Goal: Transaction & Acquisition: Obtain resource

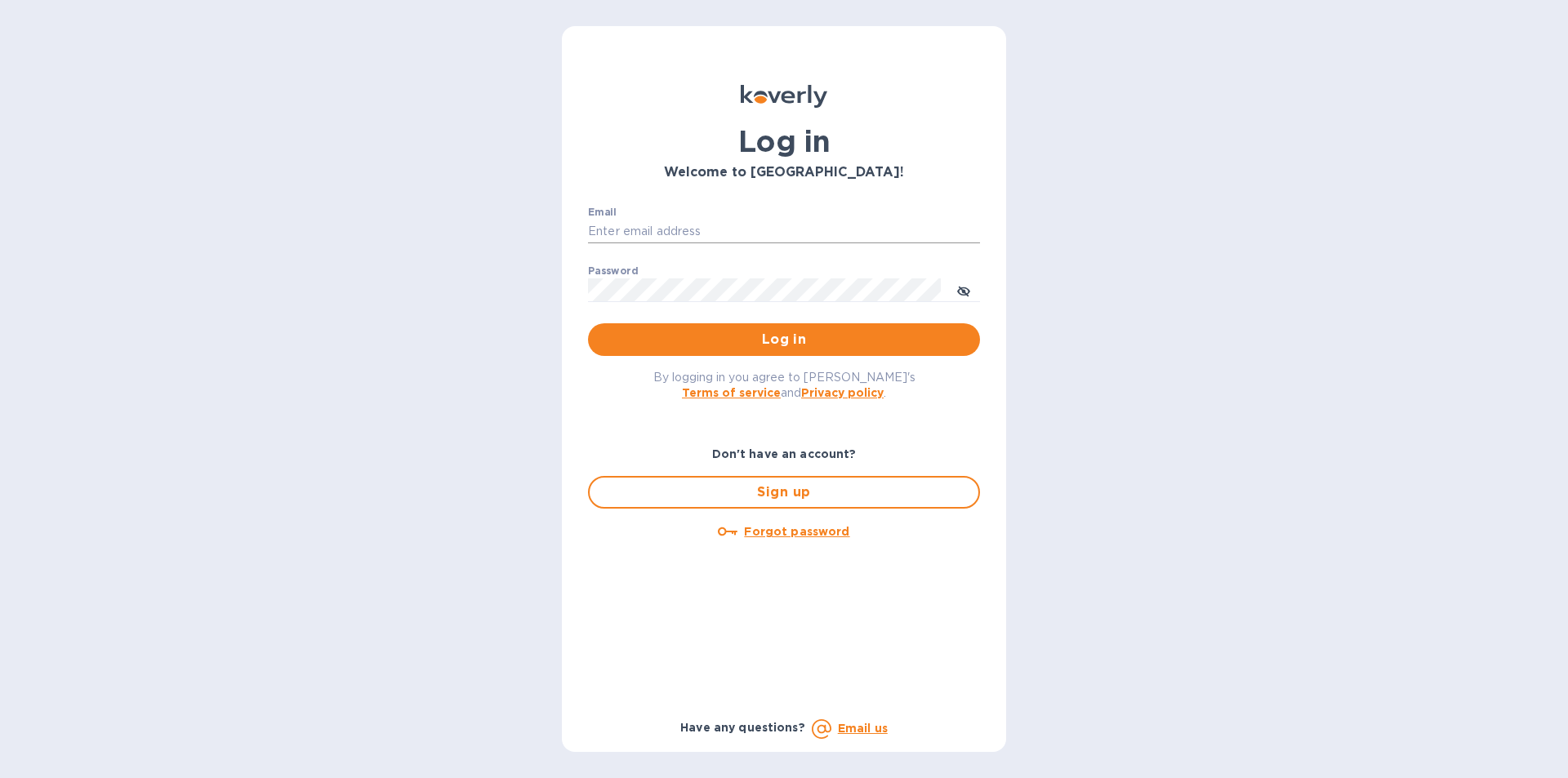
click at [696, 231] on input "Email" at bounding box center [784, 232] width 392 height 25
paste input "rabchanka.a@globalspirits.com"
type input "rabchanka.a@globalspirits.com"
click at [753, 340] on span "Log in" at bounding box center [784, 340] width 366 height 20
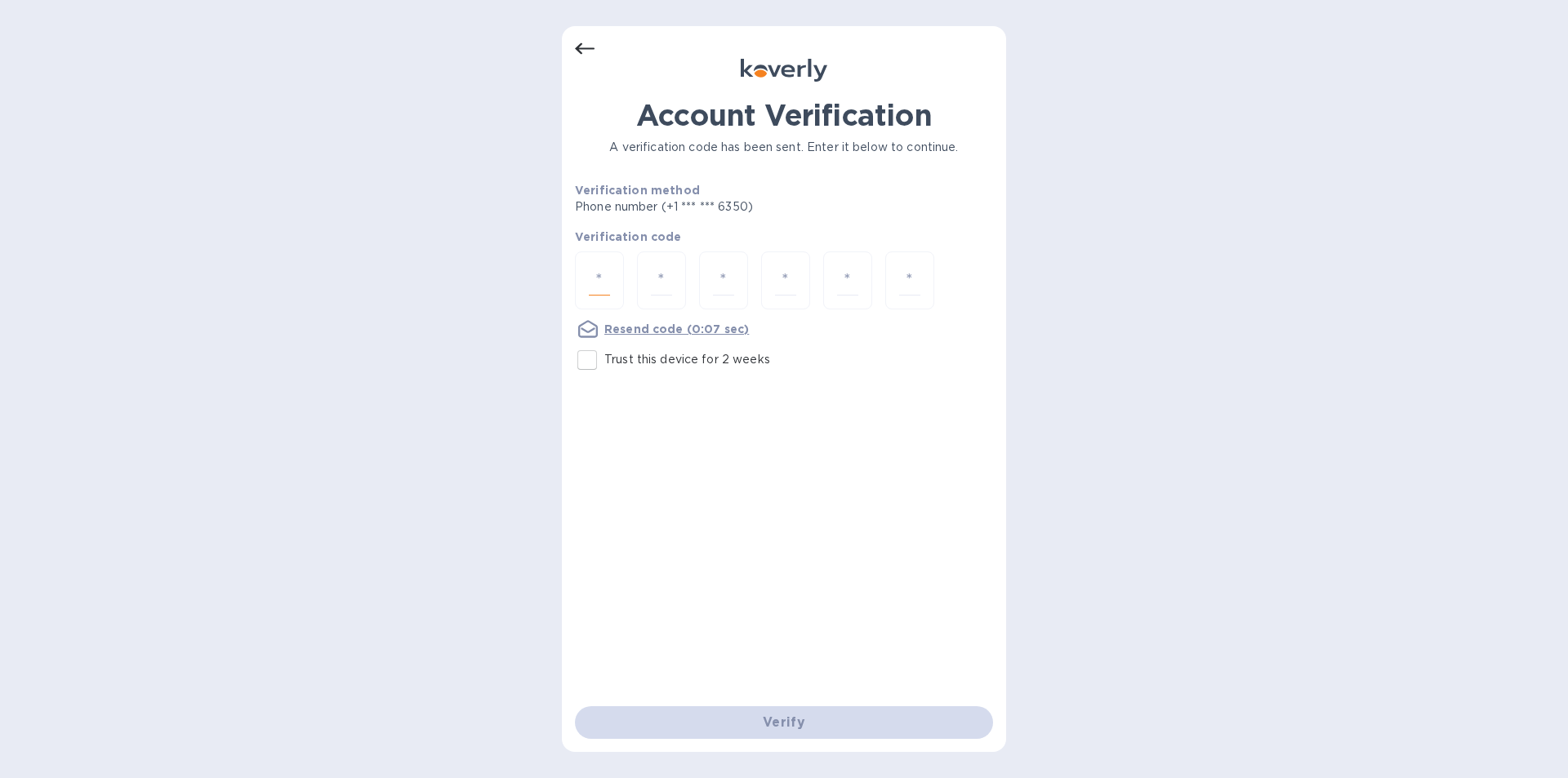
click at [603, 280] on input "number" at bounding box center [599, 280] width 21 height 30
type input "2"
type input "3"
type input "2"
type input "7"
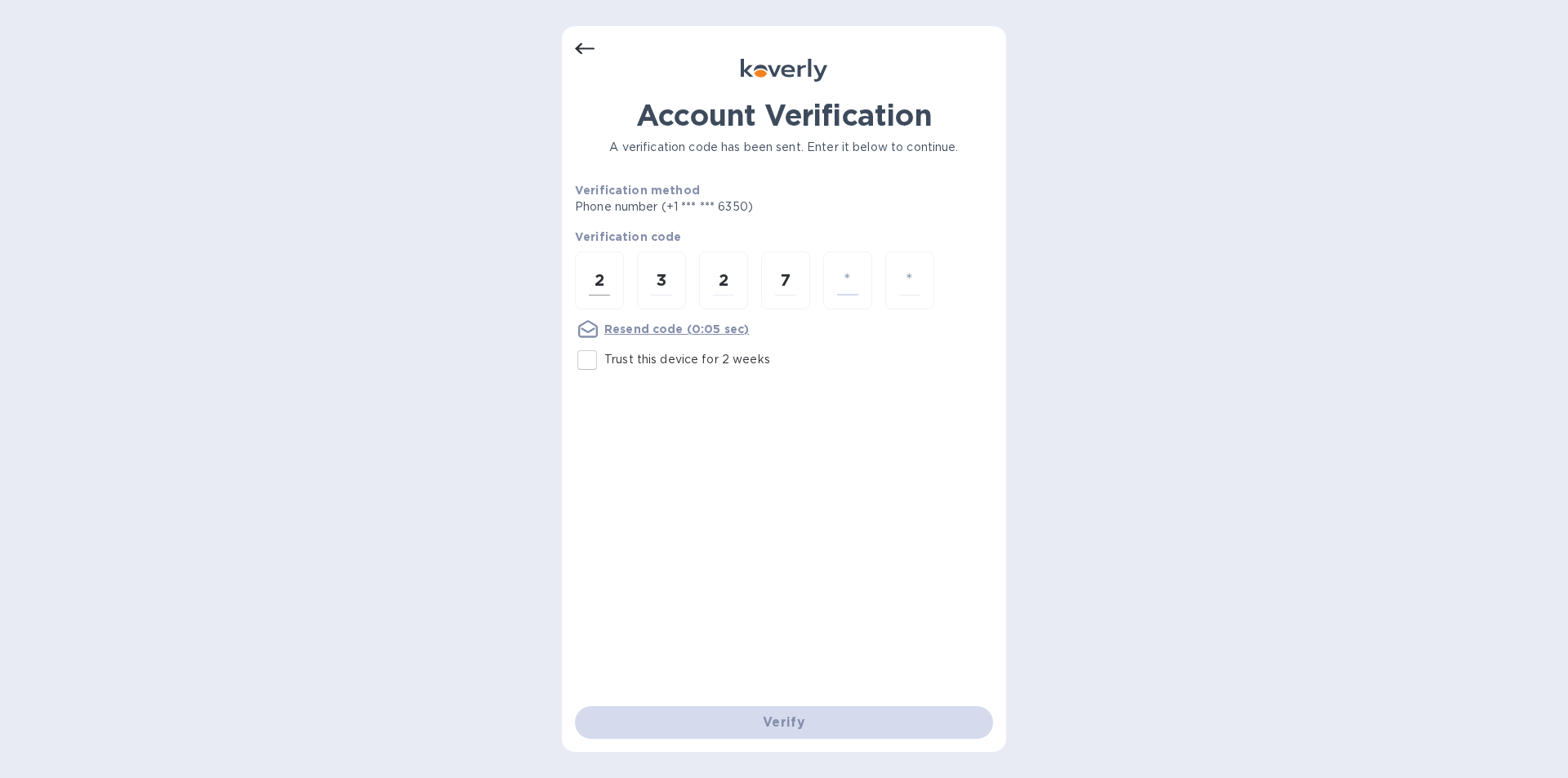
type input "6"
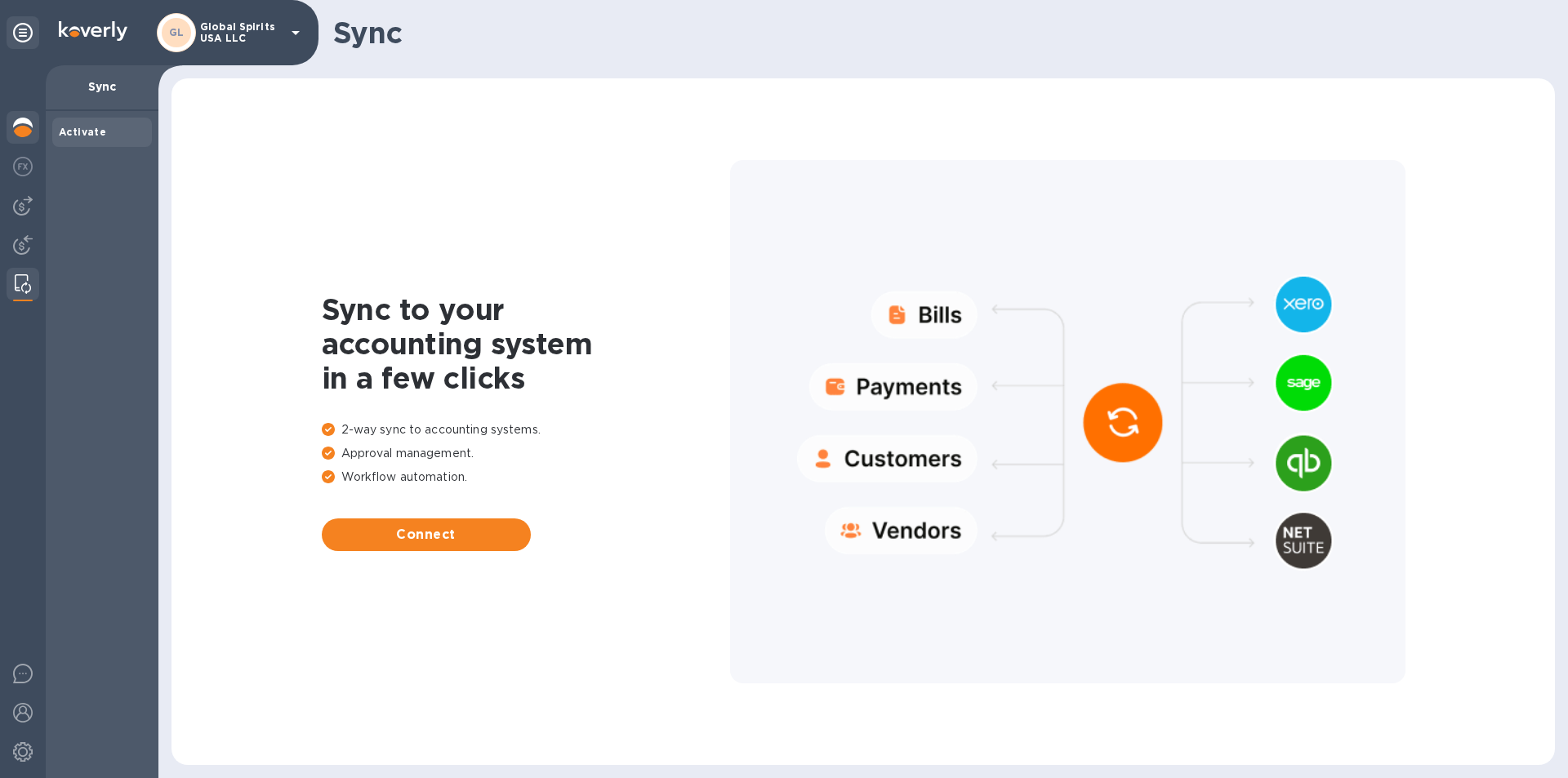
click at [24, 119] on img at bounding box center [22, 127] width 20 height 20
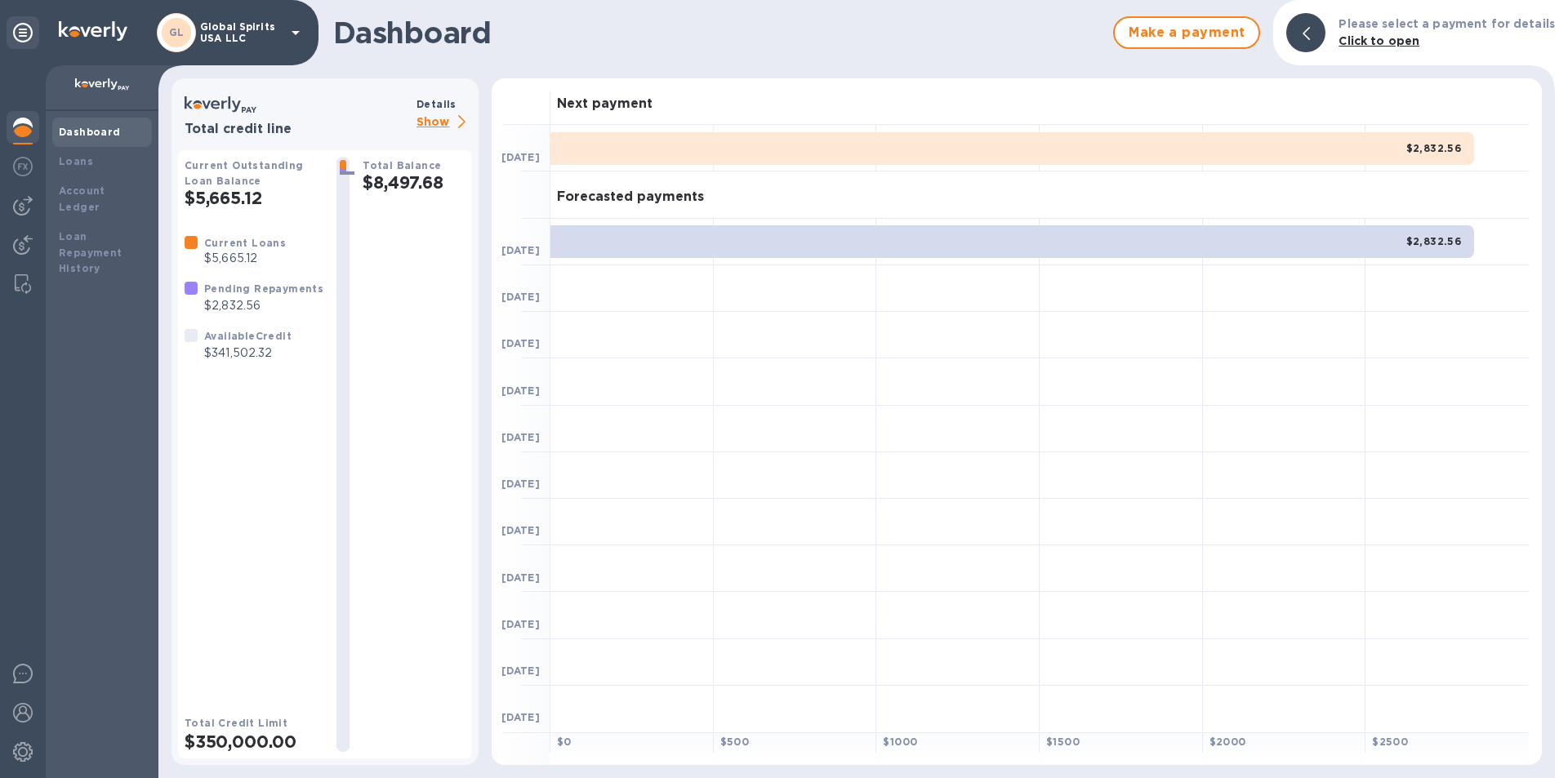
click at [175, 180] on div "Total credit line Details Show Current Outstanding Loan Balance $5,665.12 Curre…" at bounding box center [324, 421] width 307 height 687
click at [215, 200] on h2 "$5,665.12" at bounding box center [254, 198] width 139 height 20
click at [439, 120] on p "Show" at bounding box center [444, 123] width 55 height 20
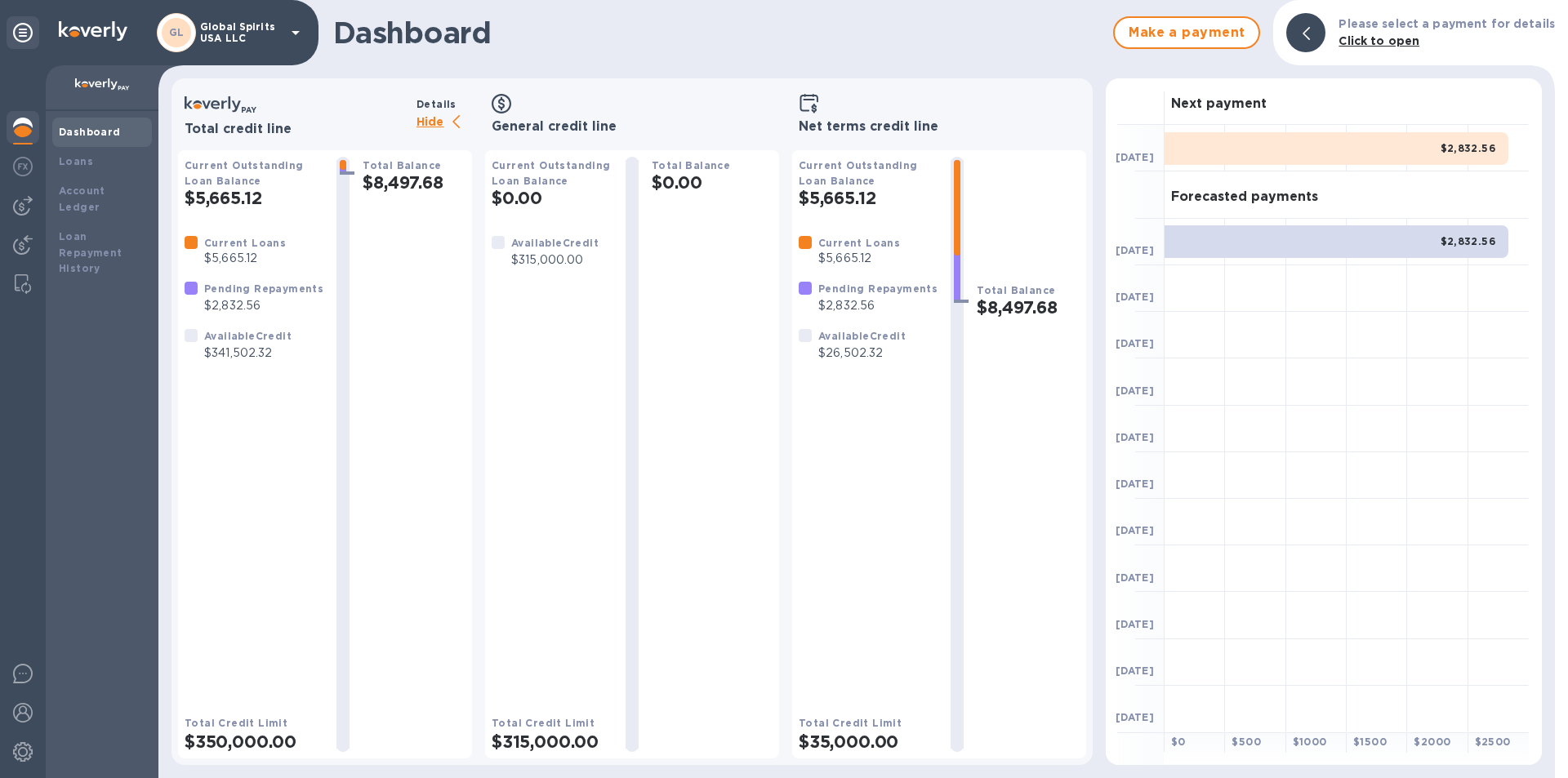
click at [835, 123] on h3 "Net terms credit line" at bounding box center [939, 127] width 281 height 15
click at [852, 200] on h2 "$5,665.12" at bounding box center [867, 198] width 139 height 20
click at [558, 123] on h3 "General credit line" at bounding box center [632, 127] width 281 height 15
click at [821, 102] on div at bounding box center [939, 103] width 281 height 20
click at [1378, 43] on b "Click to open" at bounding box center [1378, 40] width 81 height 13
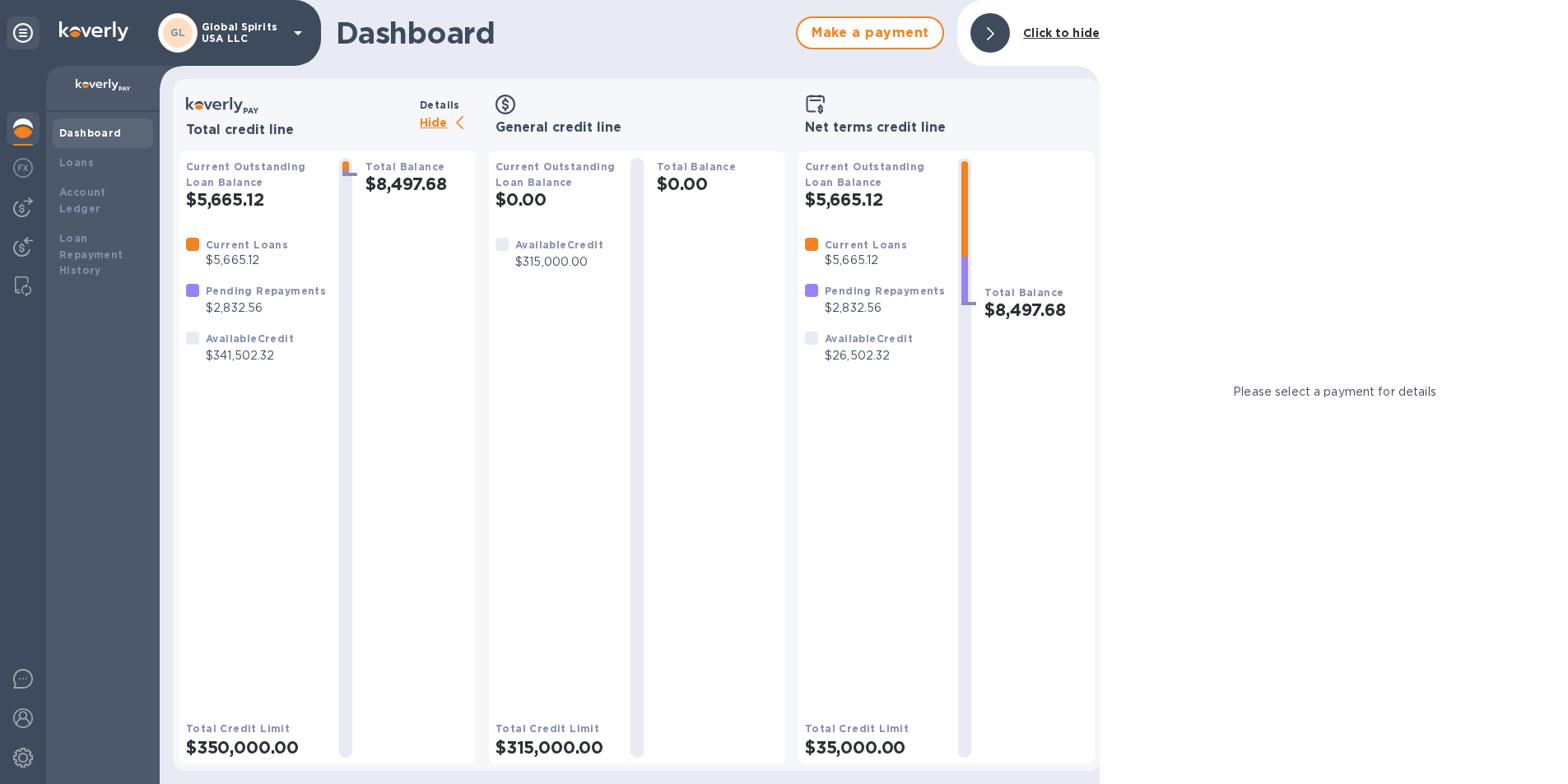
click at [1019, 292] on b "Total Balance" at bounding box center [1024, 292] width 79 height 12
click at [97, 170] on div "Loans" at bounding box center [103, 162] width 88 height 16
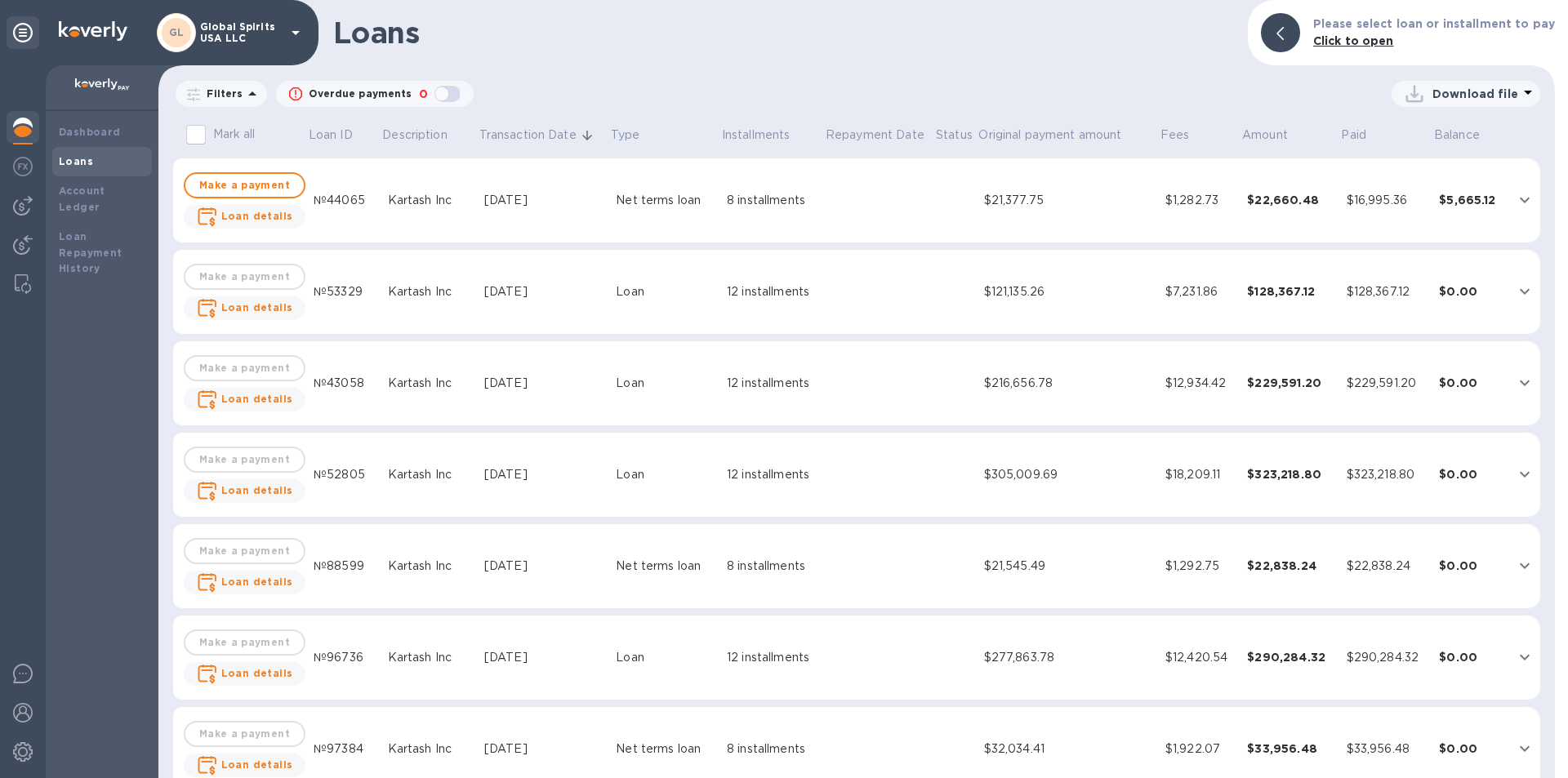
click at [1494, 202] on div "$5,665.12" at bounding box center [1470, 199] width 63 height 16
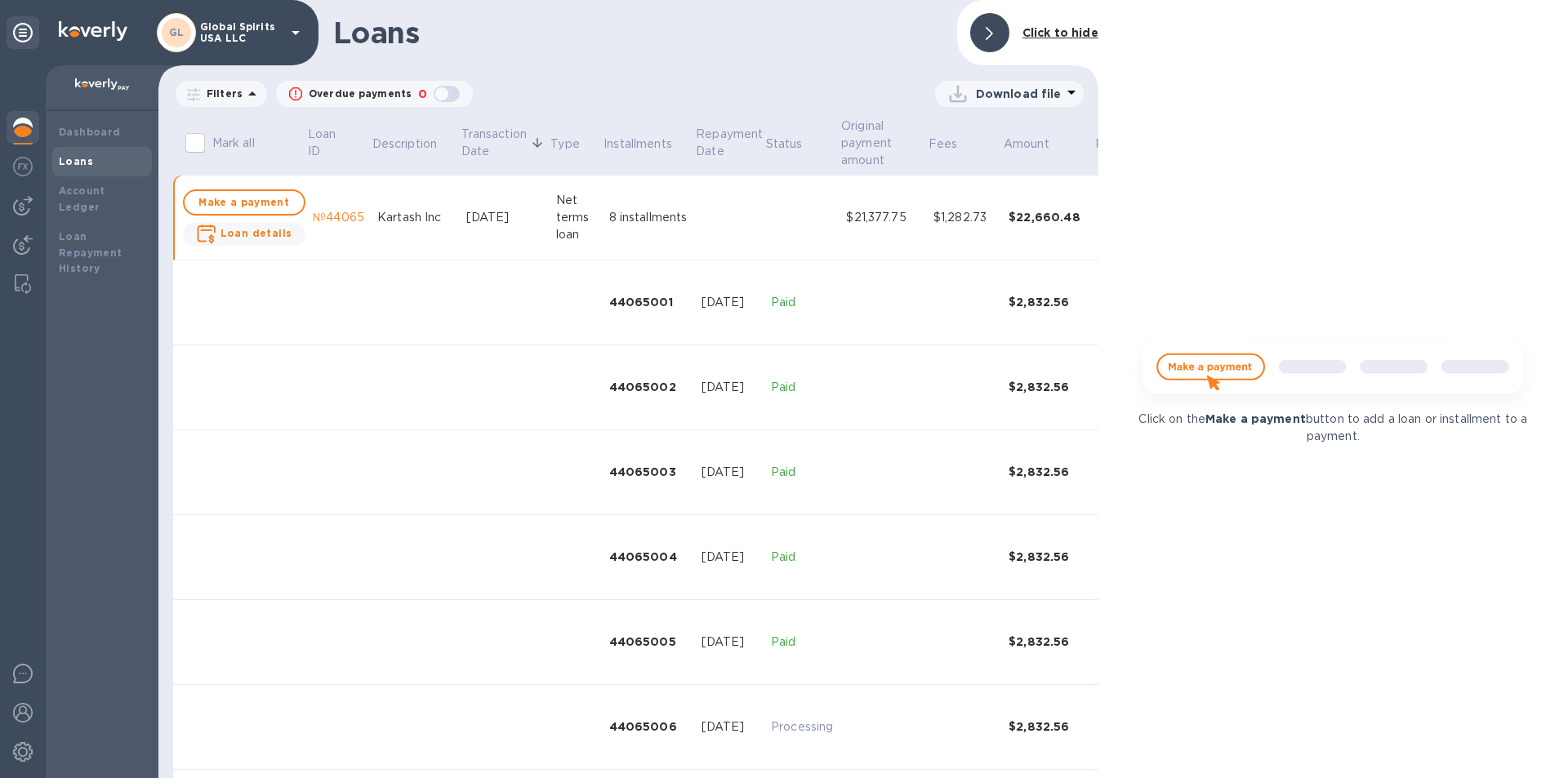
click at [1018, 90] on p "Download file" at bounding box center [1018, 94] width 86 height 16
click at [962, 173] on li "PDF file" at bounding box center [1010, 179] width 111 height 46
drag, startPoint x: 464, startPoint y: 350, endPoint x: 450, endPoint y: 298, distance: 53.9
click at [464, 350] on td at bounding box center [505, 388] width 90 height 85
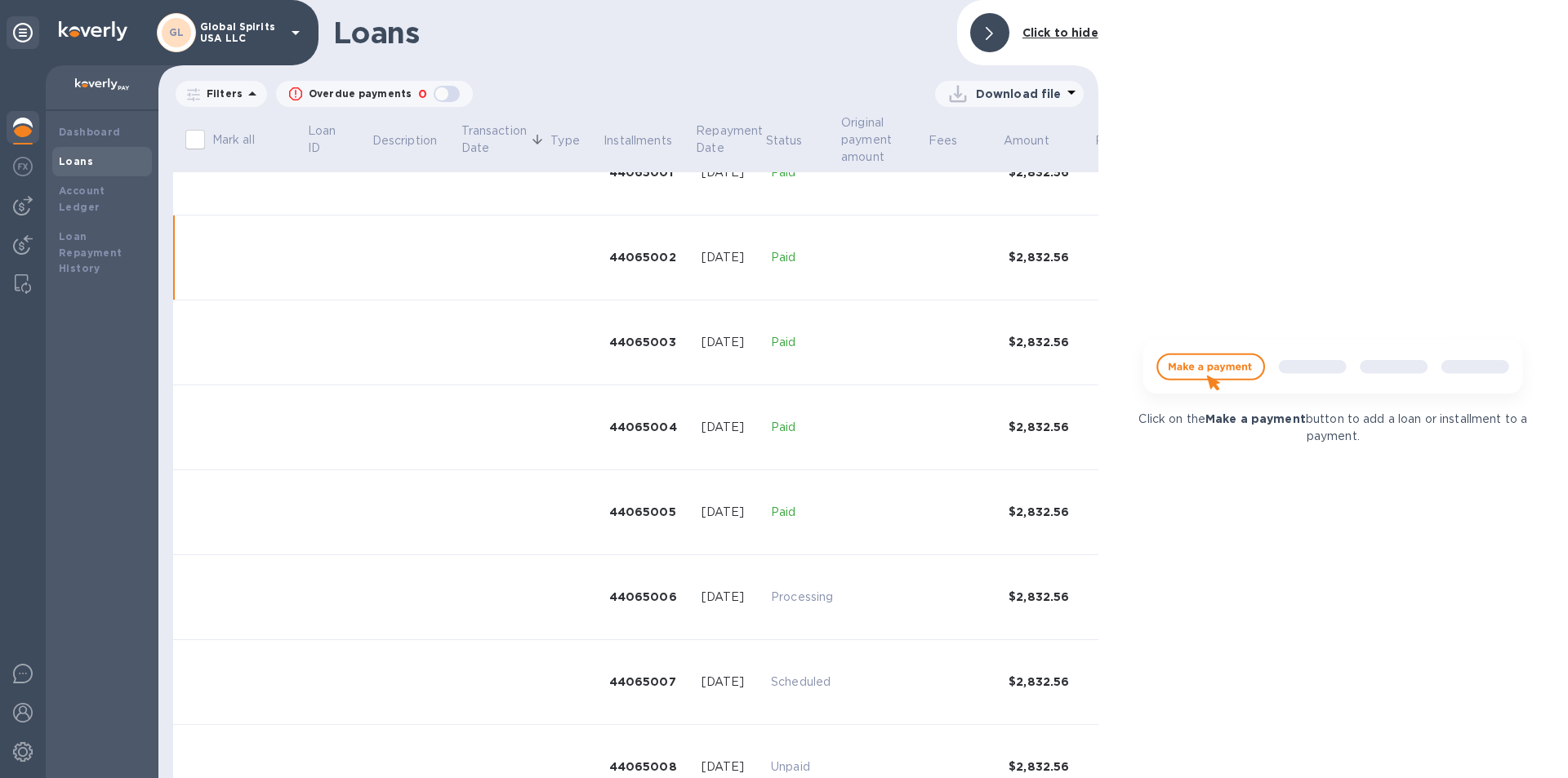
click at [332, 210] on tbody "Make a payment Loan details №44065 Kartash Inc [DATE] Net terms loan 8 installm…" at bounding box center [727, 706] width 1108 height 1319
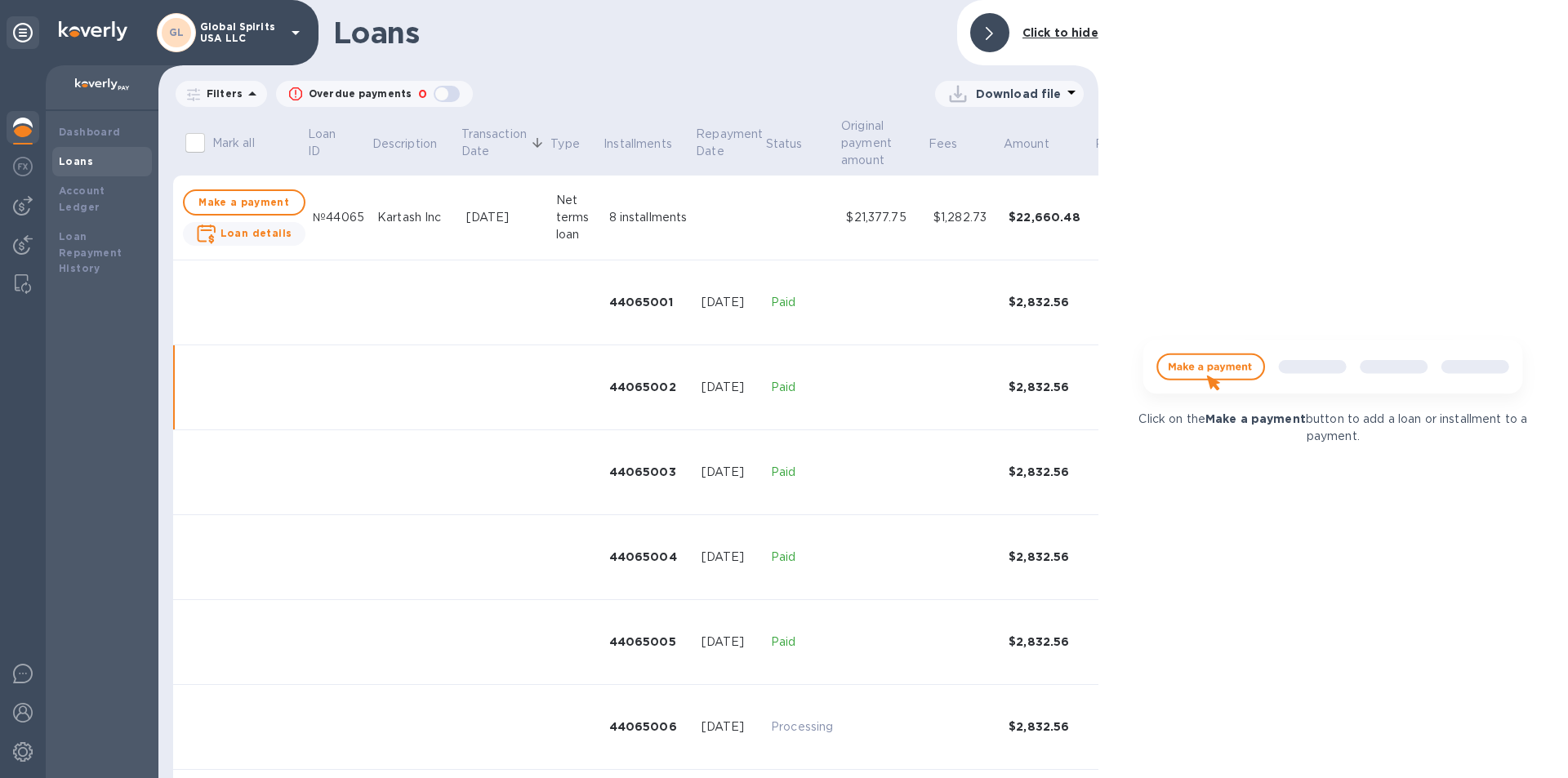
click at [333, 221] on div "№44065" at bounding box center [338, 218] width 51 height 17
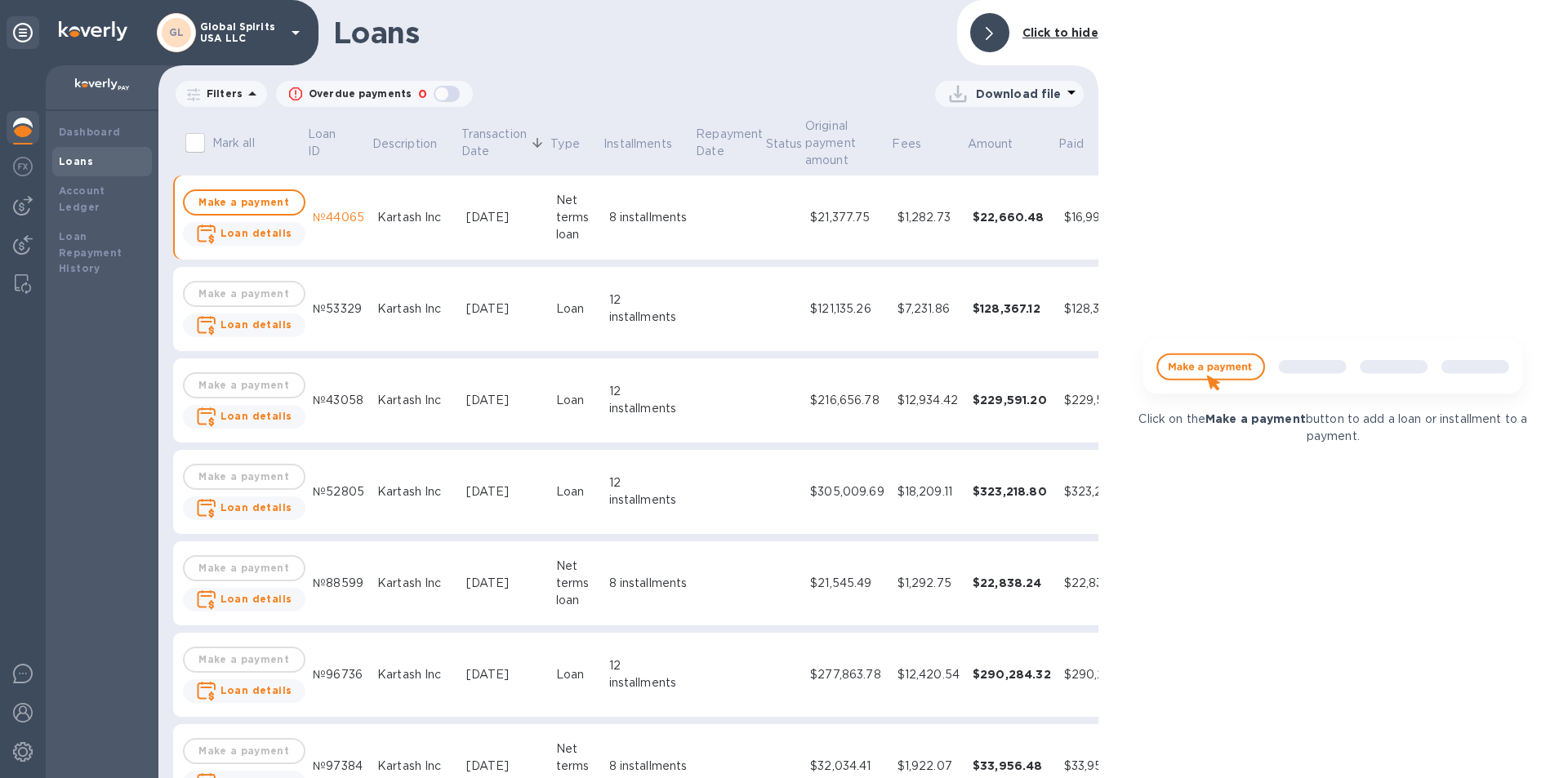
click at [336, 220] on div "№44065" at bounding box center [338, 218] width 51 height 17
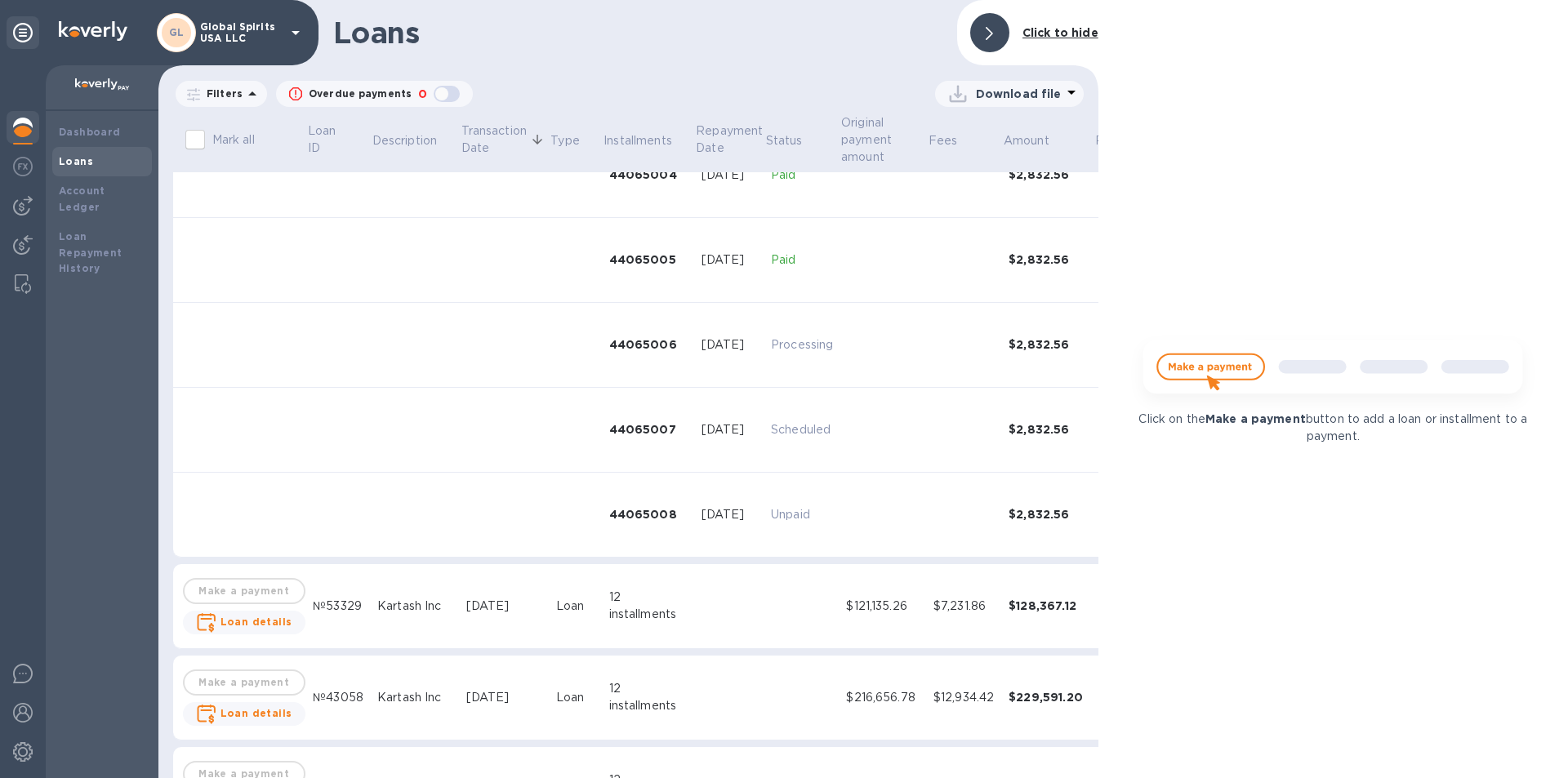
scroll to position [245, 0]
